Goal: Information Seeking & Learning: Check status

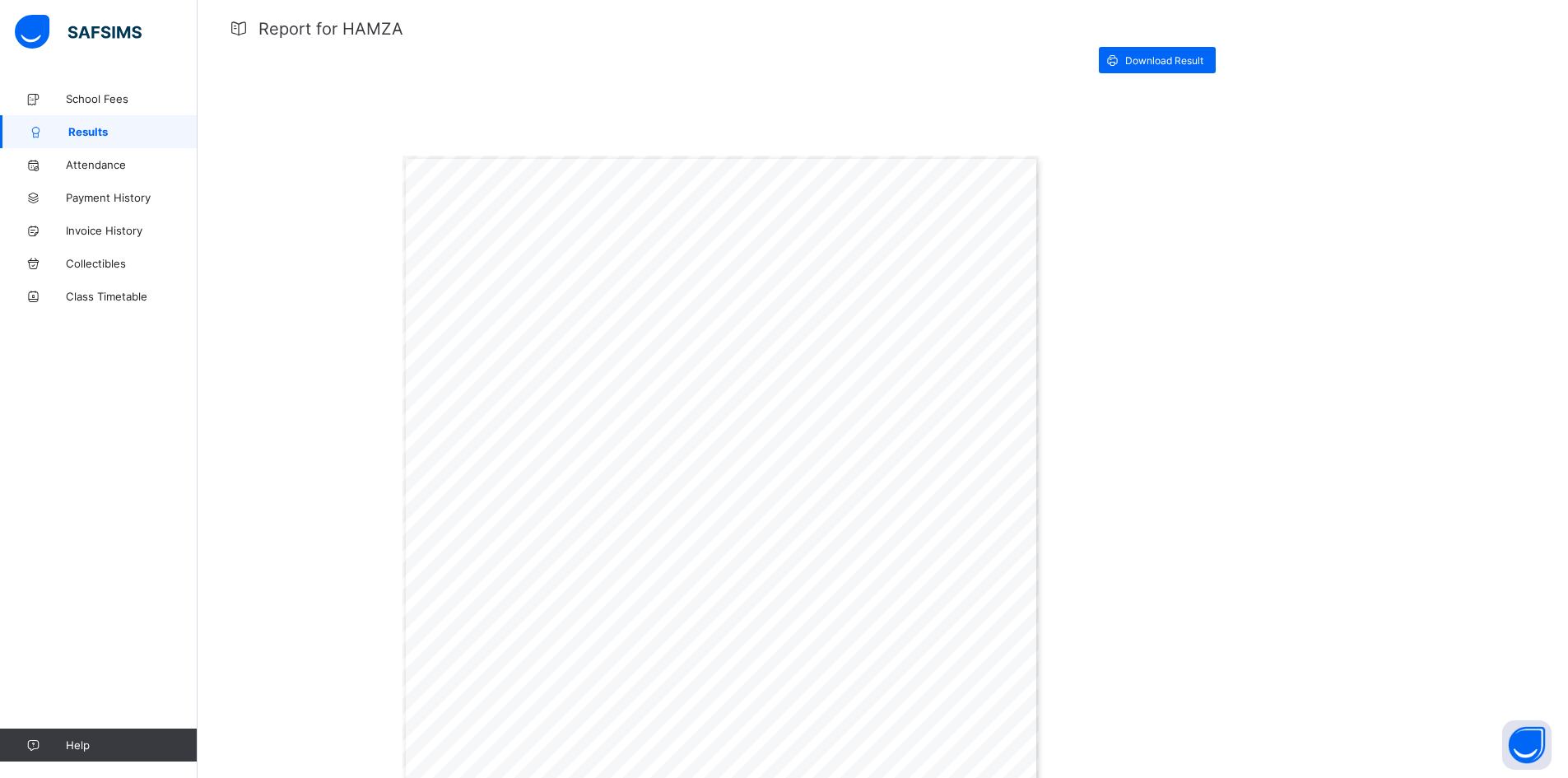
scroll to position [231, 0]
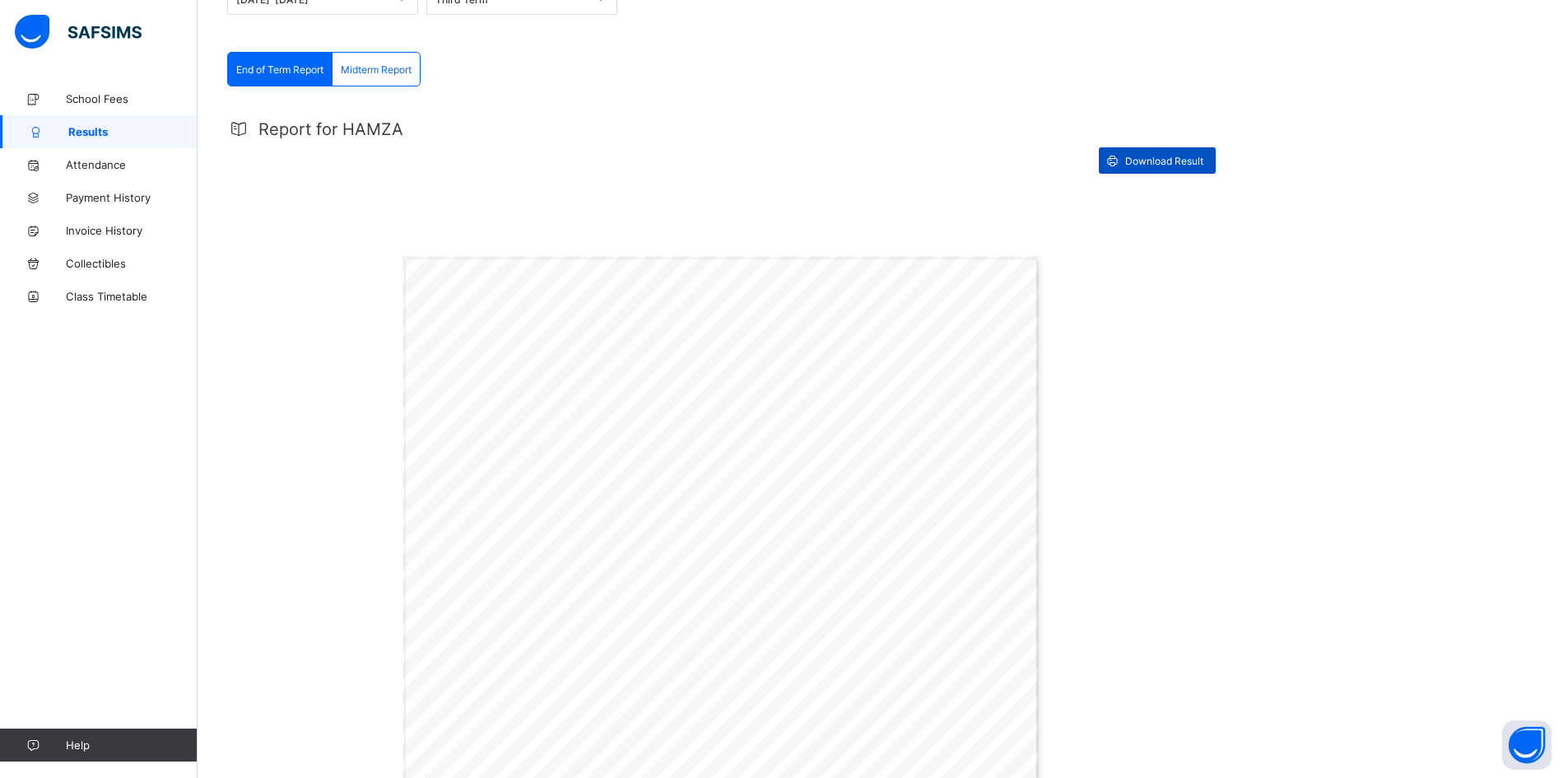
click at [1174, 163] on span "Download Result" at bounding box center [1165, 161] width 78 height 12
click at [405, 67] on span "Midterm Report" at bounding box center [376, 69] width 71 height 12
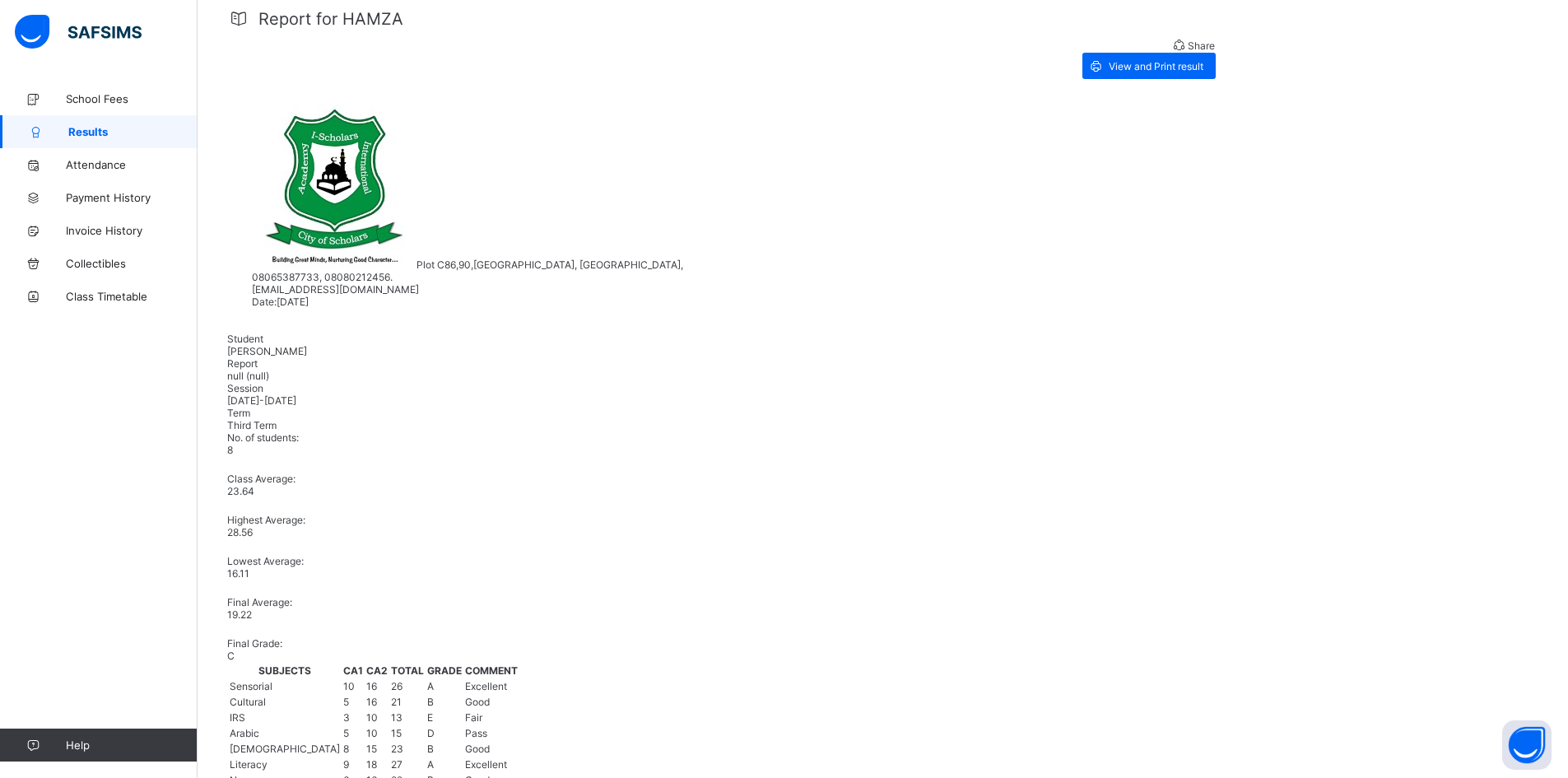
scroll to position [329, 0]
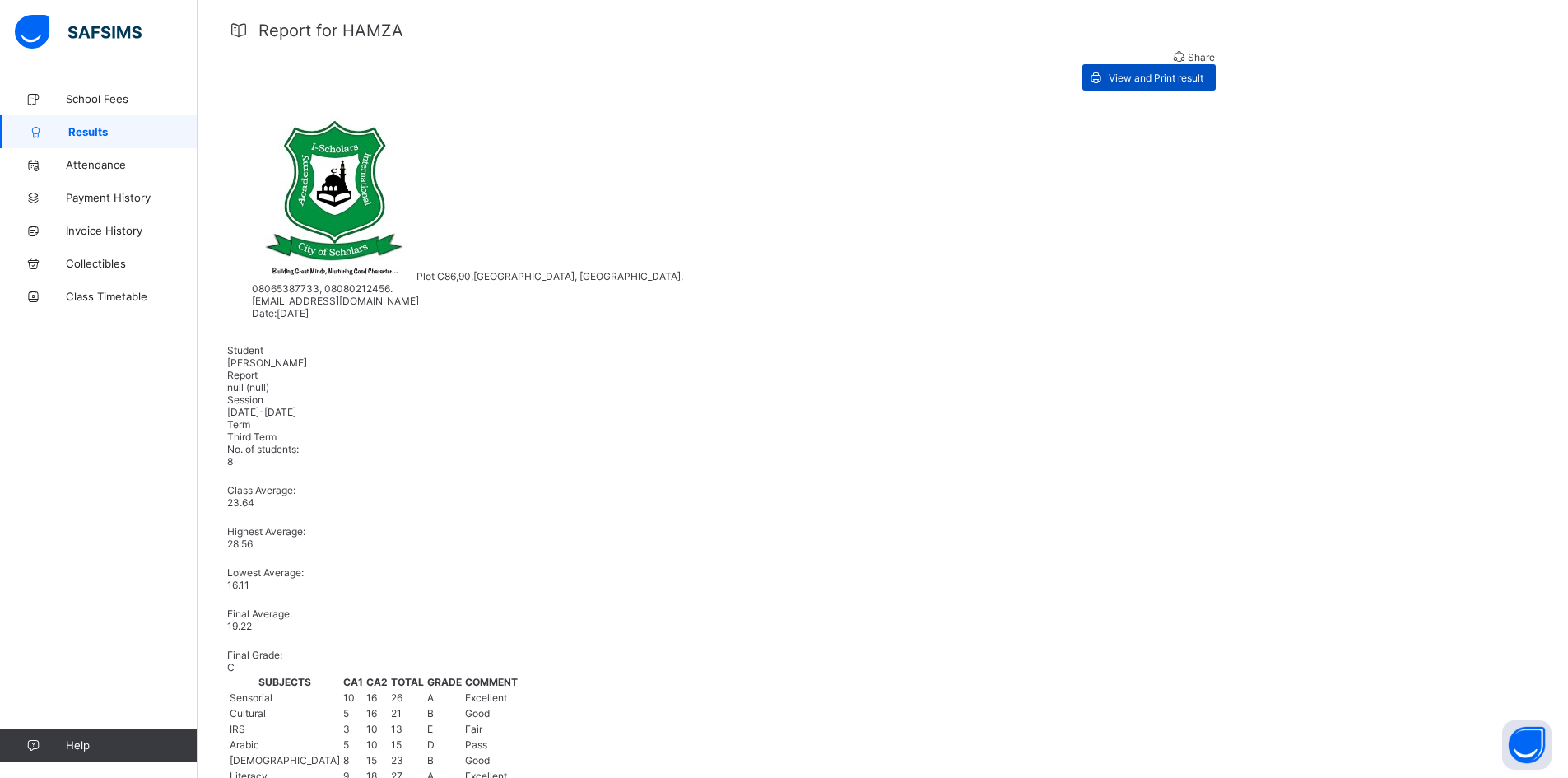
click at [1155, 72] on span "View and Print result" at bounding box center [1155, 78] width 95 height 12
click at [115, 227] on span "Invoice History" at bounding box center [132, 231] width 132 height 13
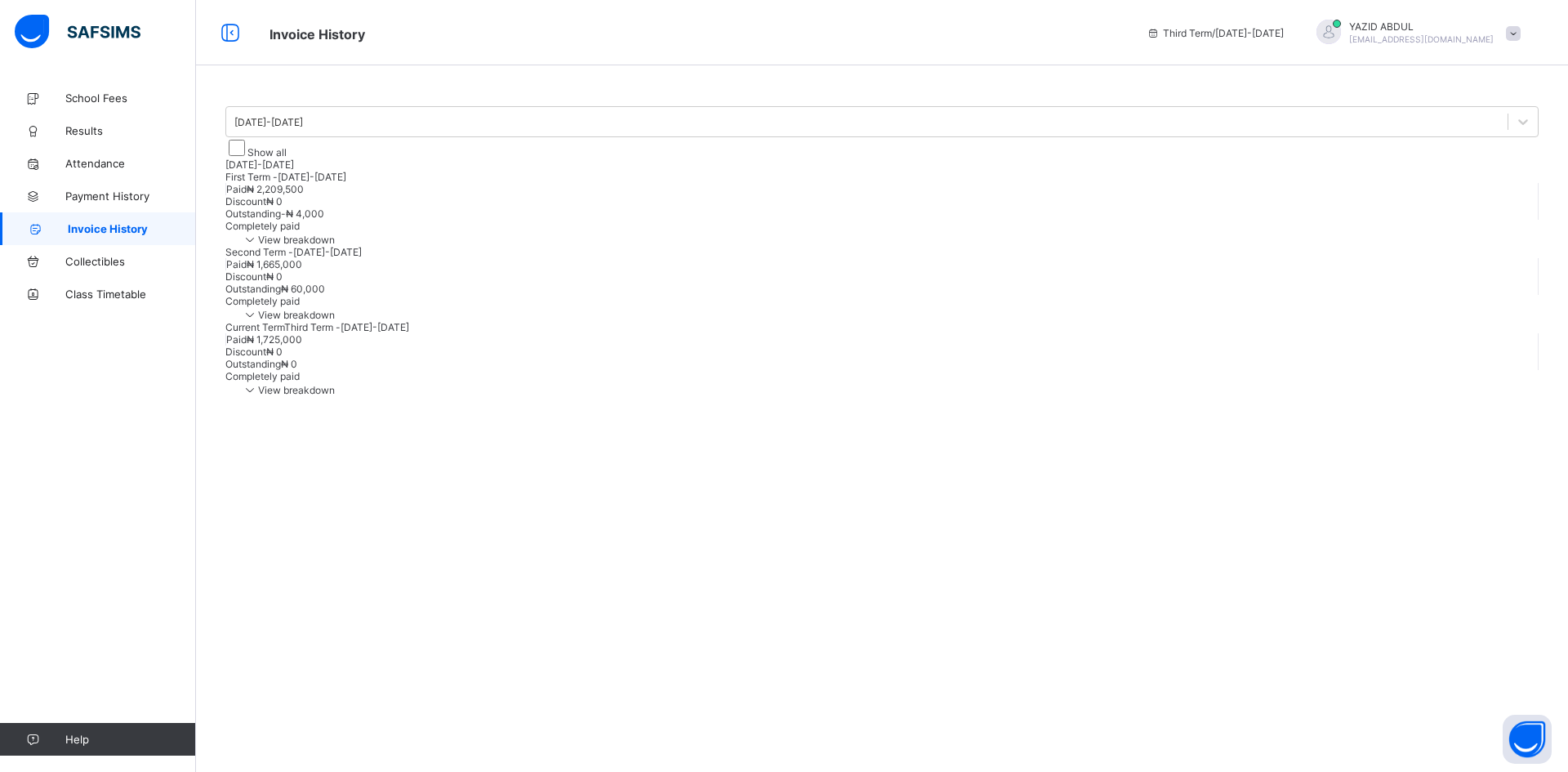
click at [335, 396] on span "View breakdown" at bounding box center [289, 389] width 93 height 12
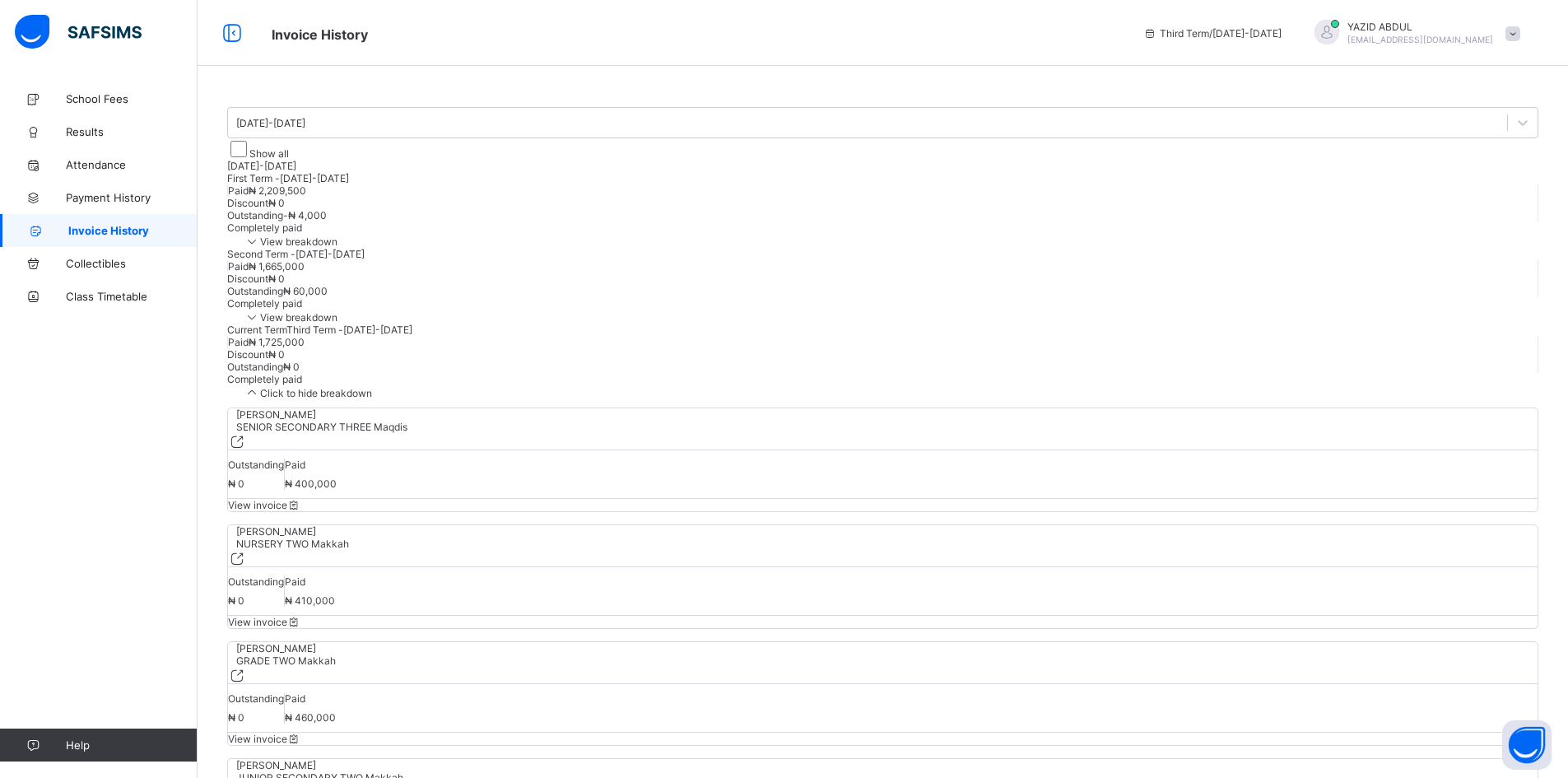
click at [1307, 399] on div "Current Term Third Term - 2024-2025 Paid ₦ 1,725,000 Discount ₦ 0 Outstanding ₦…" at bounding box center [883, 361] width 1311 height 76
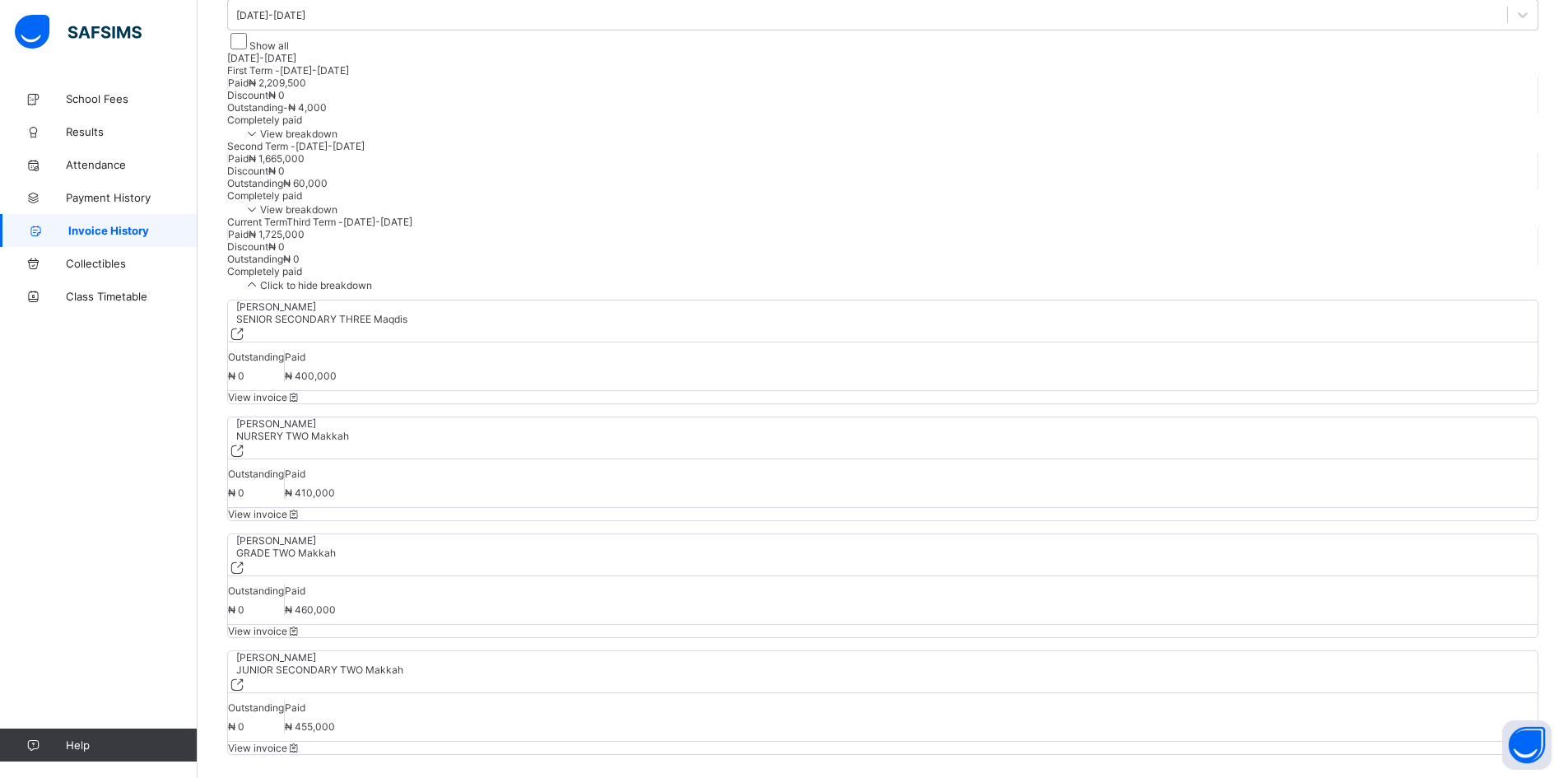
scroll to position [110, 0]
click at [372, 289] on span "Click to hide breakdown" at bounding box center [308, 282] width 128 height 12
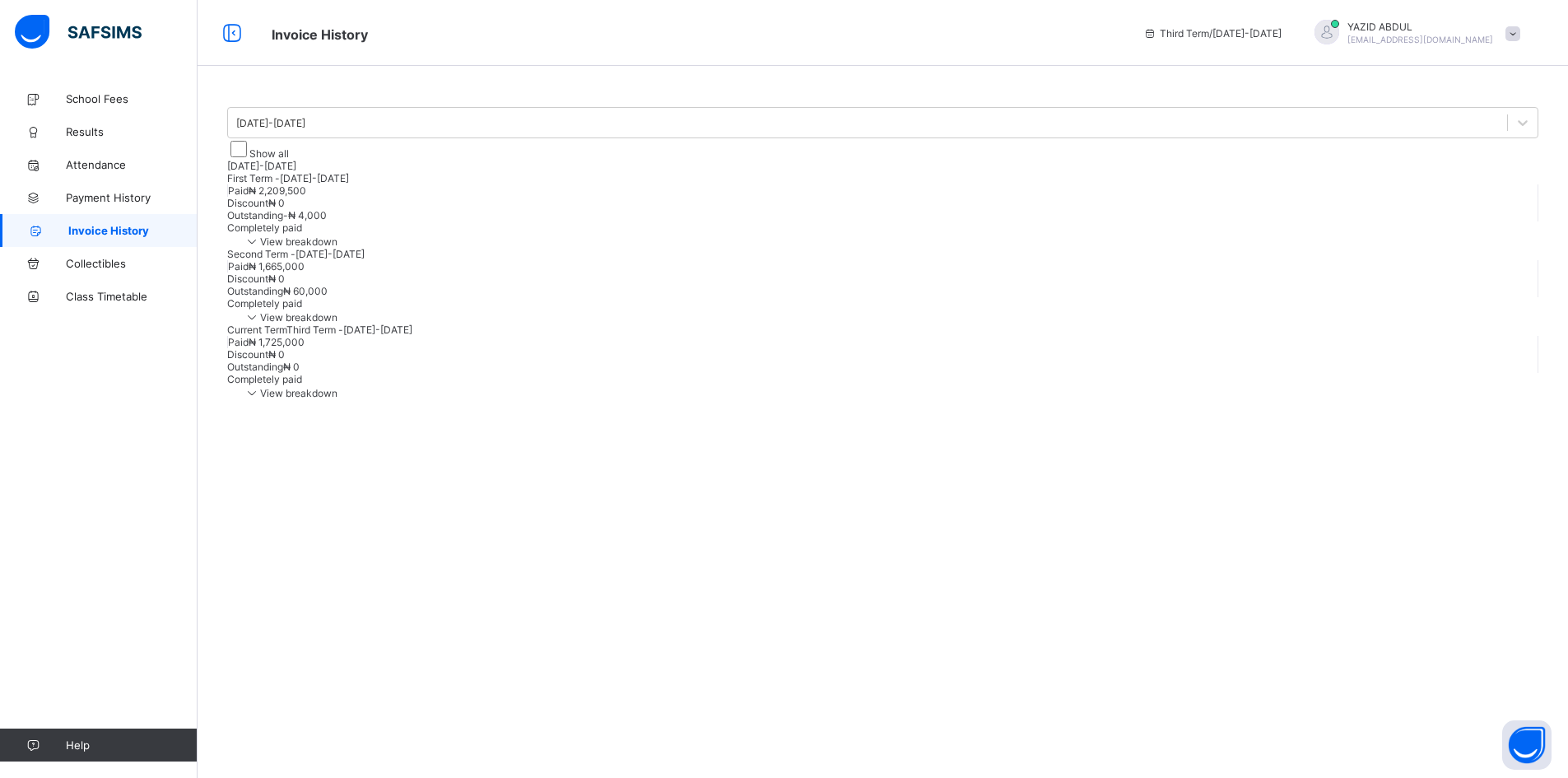
scroll to position [0, 0]
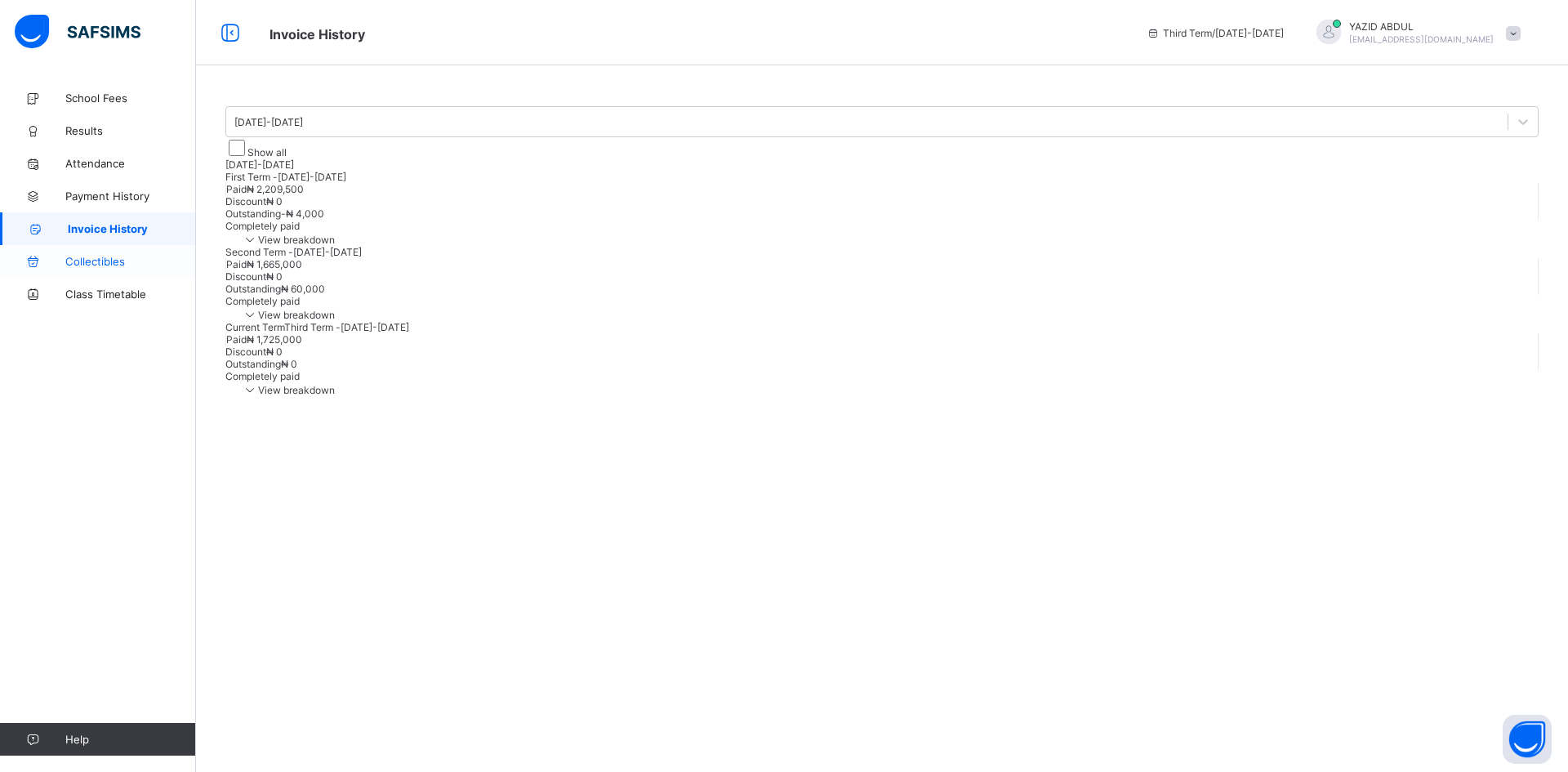
click at [113, 263] on span "Collectibles" at bounding box center [131, 261] width 131 height 13
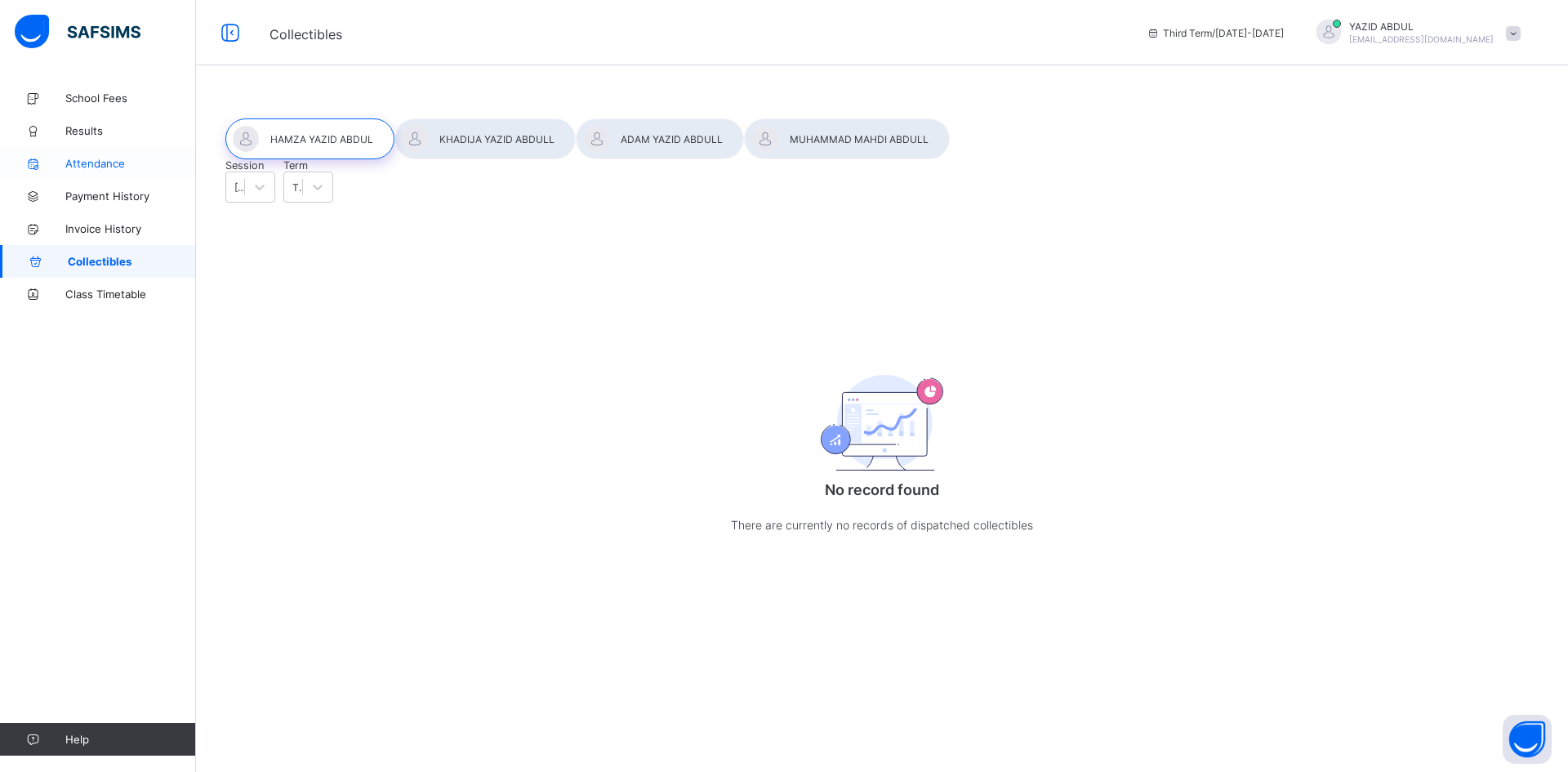
click at [105, 165] on span "Attendance" at bounding box center [131, 163] width 131 height 13
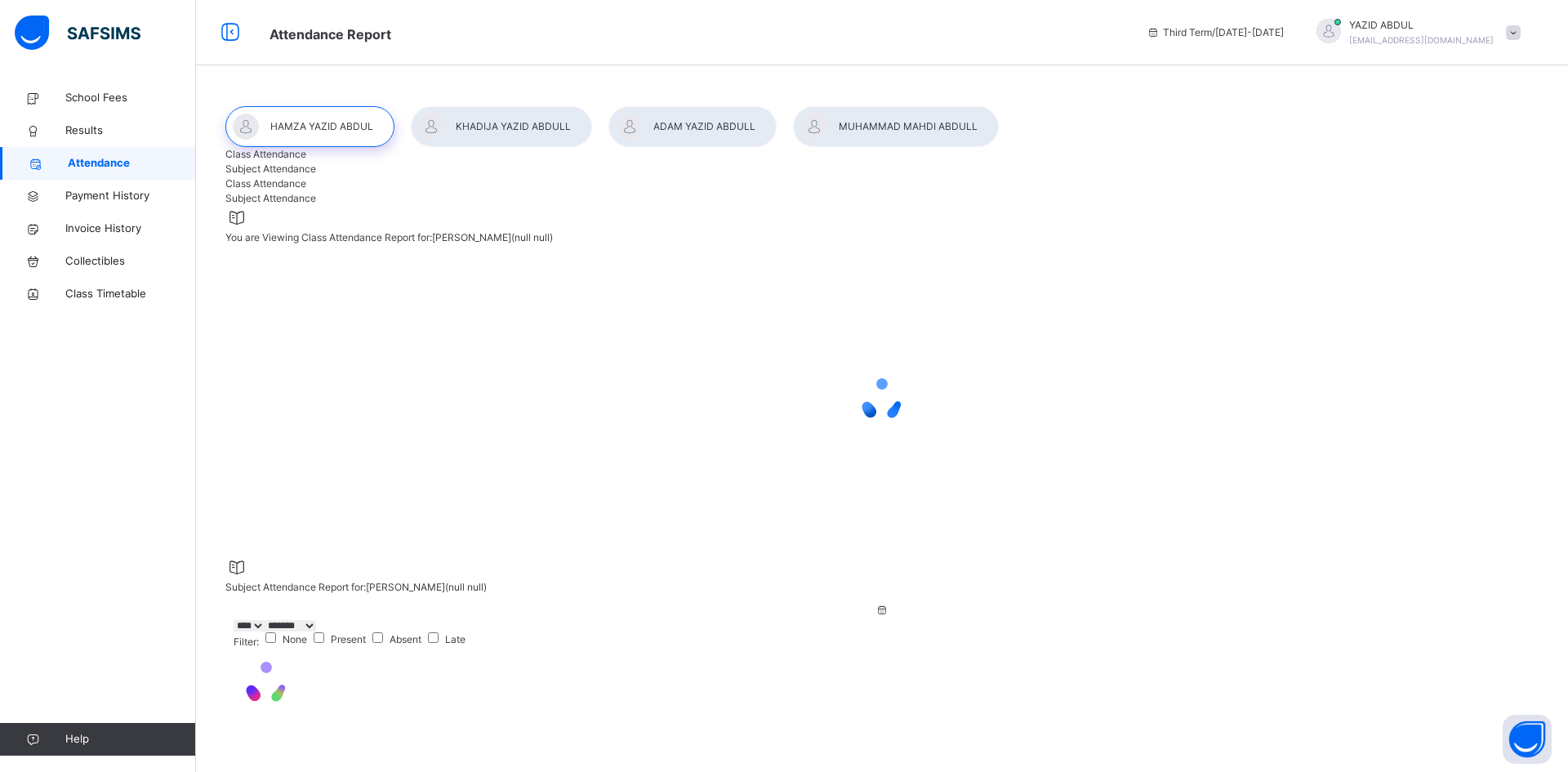
select select "****"
select select "*"
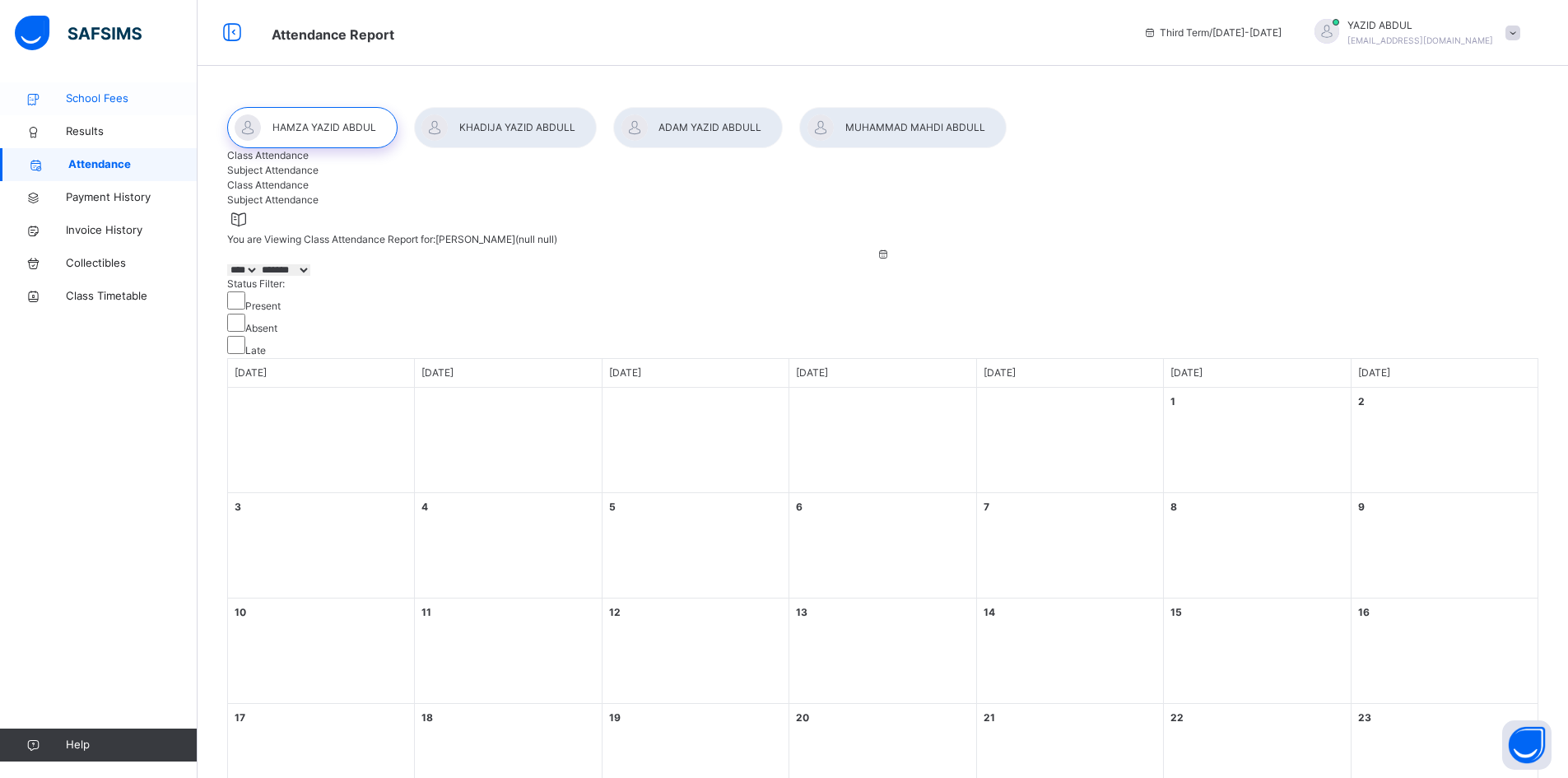
click at [97, 96] on span "School Fees" at bounding box center [132, 99] width 132 height 16
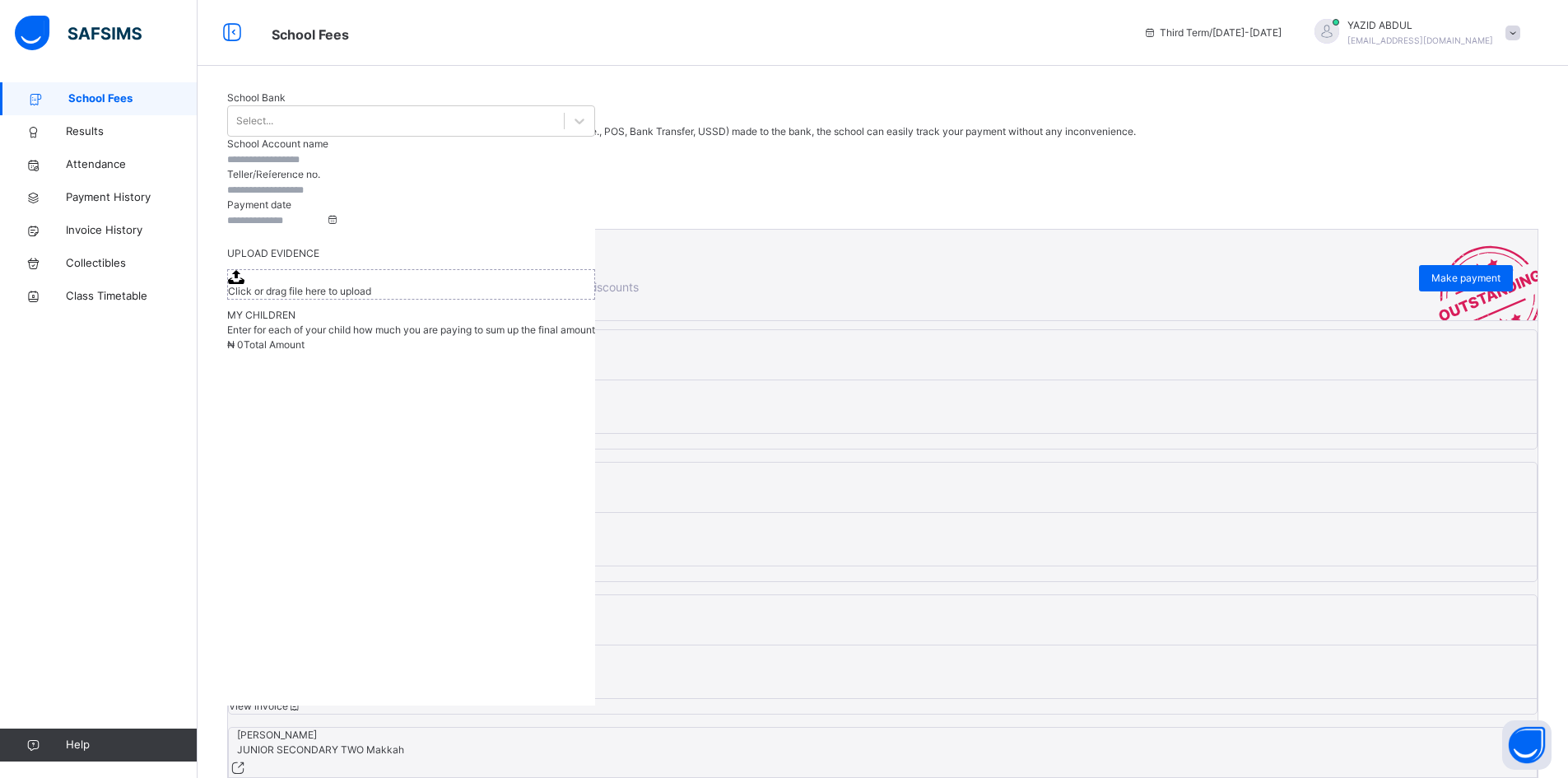
click at [316, 162] on span "Record Payment" at bounding box center [278, 168] width 77 height 14
click at [109, 128] on span "Results" at bounding box center [132, 131] width 132 height 16
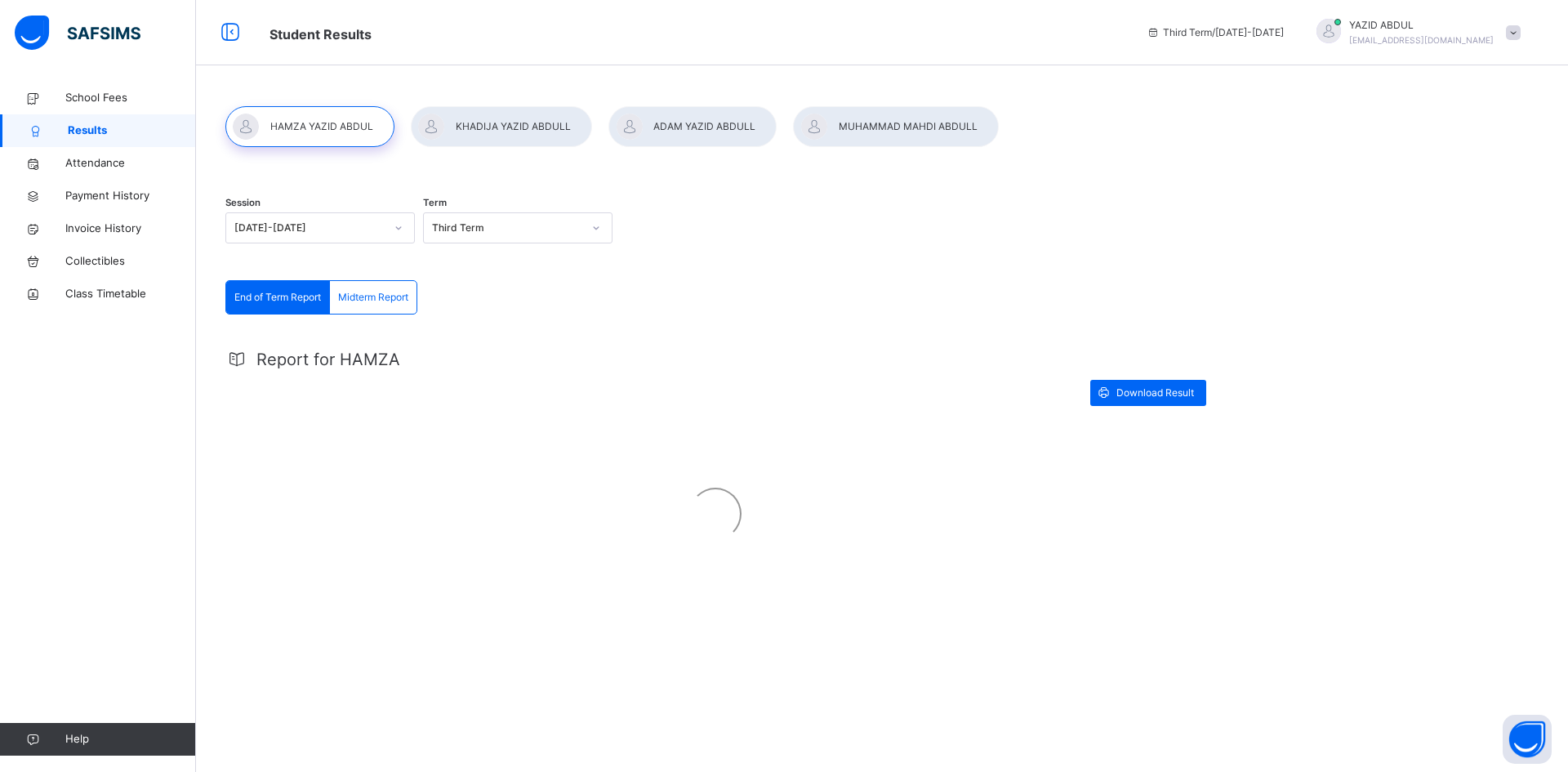
click at [703, 122] on div at bounding box center [692, 126] width 168 height 41
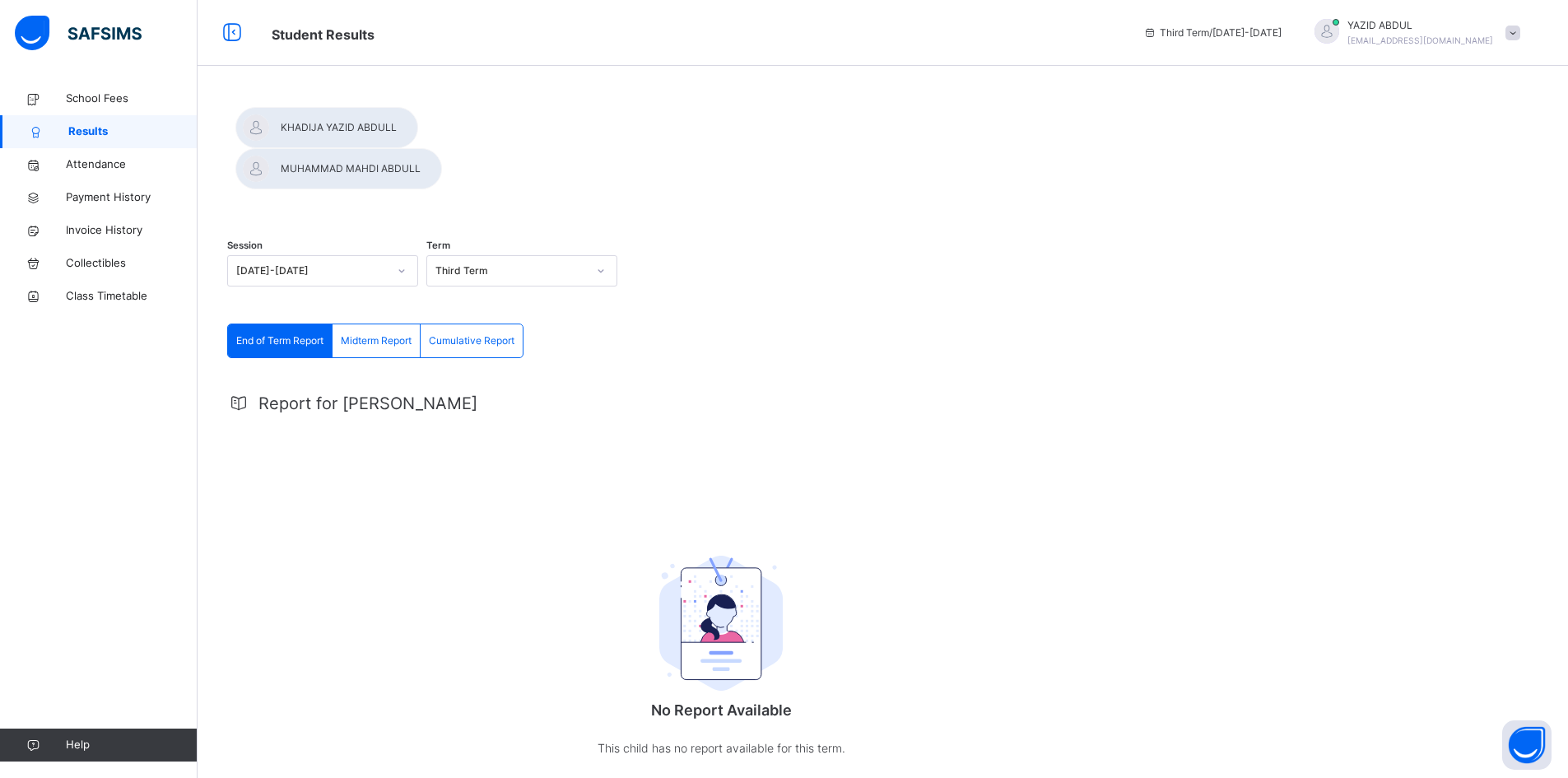
click at [450, 333] on span "Cumulative Report" at bounding box center [471, 340] width 85 height 14
click at [364, 333] on span "Midterm Report" at bounding box center [376, 340] width 71 height 14
click at [92, 100] on span "School Fees" at bounding box center [132, 99] width 132 height 16
